Goal: Task Accomplishment & Management: Manage account settings

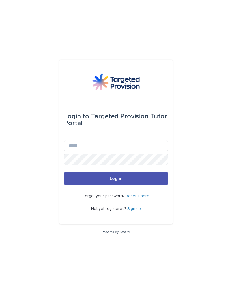
click at [125, 151] on input "Email" at bounding box center [116, 145] width 104 height 11
type input "**********"
click at [121, 183] on button "Log in" at bounding box center [116, 179] width 104 height 14
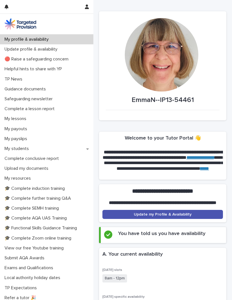
click at [16, 149] on p "My students" at bounding box center [17, 148] width 31 height 5
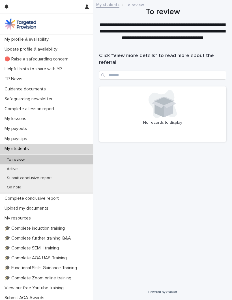
click at [14, 168] on p "Active" at bounding box center [12, 169] width 20 height 5
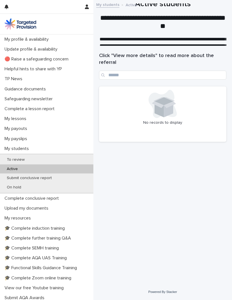
click at [24, 178] on p "Submit conclusive report" at bounding box center [29, 178] width 54 height 5
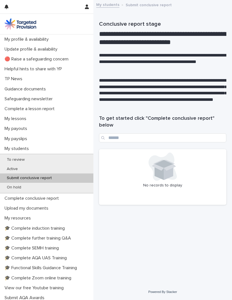
click at [16, 189] on div "On hold" at bounding box center [46, 187] width 93 height 9
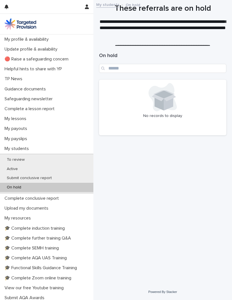
click at [199, 202] on div "Loading... Saving… Loading... Saving… On hold No records to display" at bounding box center [162, 158] width 133 height 224
click at [14, 170] on div "Active" at bounding box center [46, 168] width 93 height 9
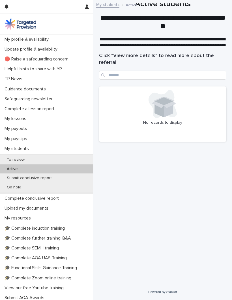
click at [18, 146] on p "My students" at bounding box center [17, 148] width 31 height 5
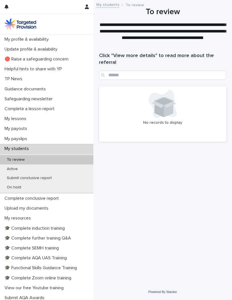
click at [20, 138] on p "My payslips" at bounding box center [16, 138] width 29 height 5
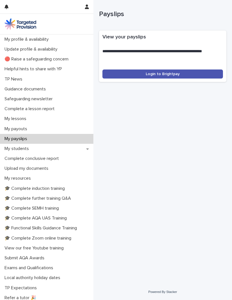
click at [21, 129] on p "My payouts" at bounding box center [16, 128] width 29 height 5
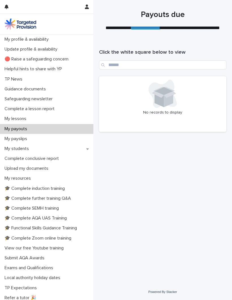
click at [19, 119] on p "My lessons" at bounding box center [16, 118] width 29 height 5
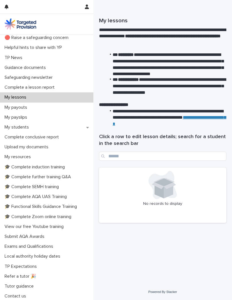
scroll to position [21, 0]
click at [22, 287] on p "Tutor guidance" at bounding box center [20, 286] width 36 height 5
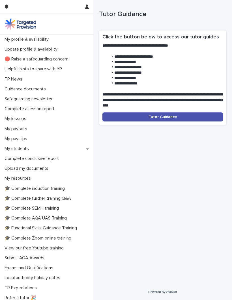
click at [160, 115] on span "Tutor Guidance" at bounding box center [162, 117] width 29 height 4
click at [41, 49] on p "Update profile & availability" at bounding box center [32, 49] width 60 height 5
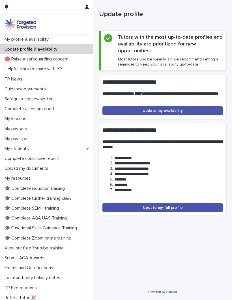
click at [169, 110] on span "Update my availability" at bounding box center [162, 111] width 40 height 4
